Goal: Task Accomplishment & Management: Manage account settings

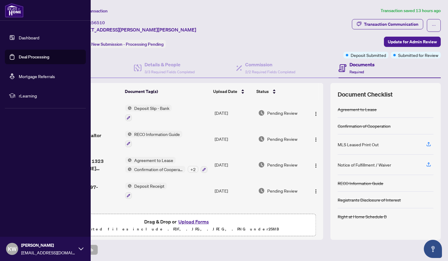
click at [31, 57] on link "Deal Processing" at bounding box center [34, 56] width 31 height 5
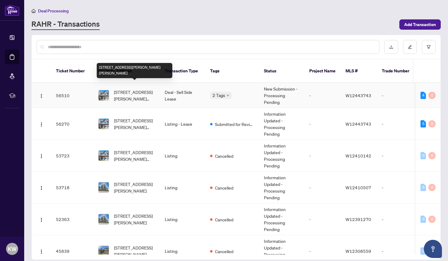
click at [125, 89] on span "[STREET_ADDRESS][PERSON_NAME][PERSON_NAME]" at bounding box center [134, 95] width 41 height 13
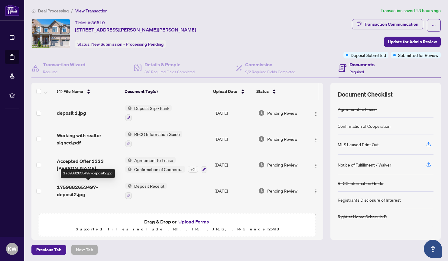
click at [71, 188] on span "1759882653497-deposit2.jpg" at bounding box center [89, 190] width 64 height 15
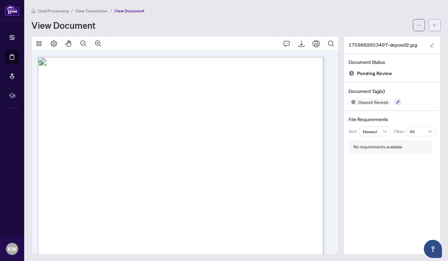
click at [433, 28] on span "button" at bounding box center [435, 25] width 4 height 10
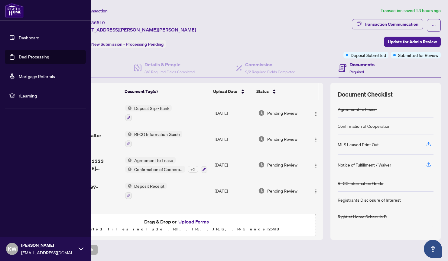
click at [25, 56] on link "Deal Processing" at bounding box center [34, 56] width 31 height 5
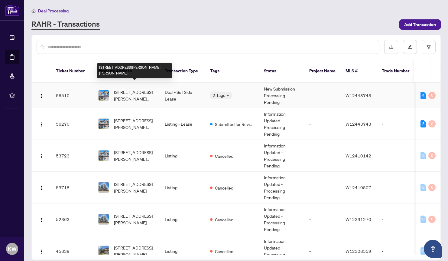
click at [135, 89] on span "[STREET_ADDRESS][PERSON_NAME][PERSON_NAME]" at bounding box center [134, 95] width 41 height 13
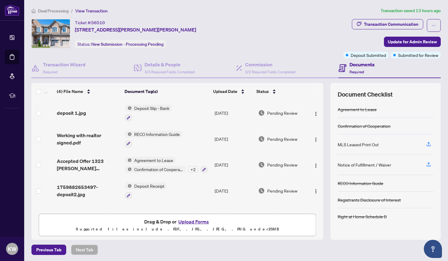
click at [194, 220] on button "Upload Forms" at bounding box center [194, 222] width 34 height 8
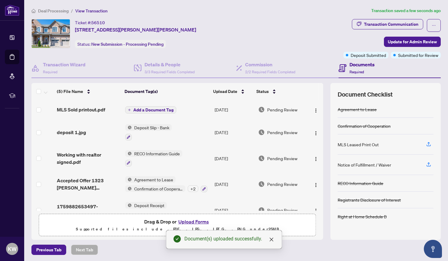
click at [154, 108] on span "Add a Document Tag" at bounding box center [153, 110] width 40 height 4
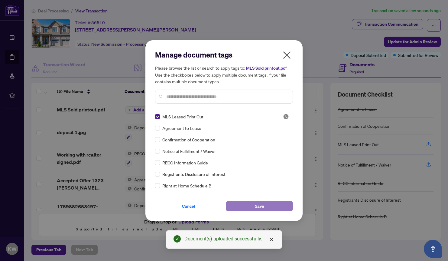
click at [256, 207] on span "Save" at bounding box center [259, 206] width 9 height 10
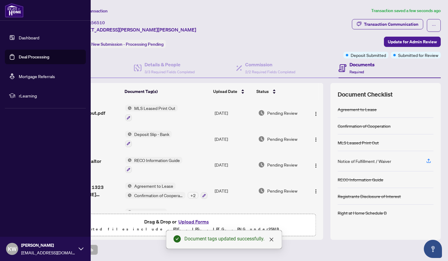
click at [33, 58] on link "Deal Processing" at bounding box center [34, 56] width 31 height 5
